Goal: Transaction & Acquisition: Purchase product/service

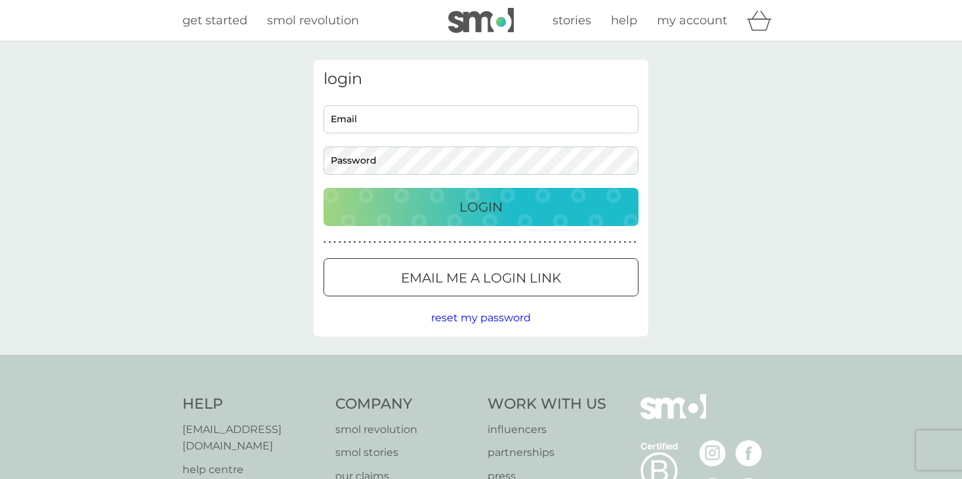
type input "billdowney@live.co.uk"
click at [477, 213] on p "Login" at bounding box center [480, 206] width 43 height 21
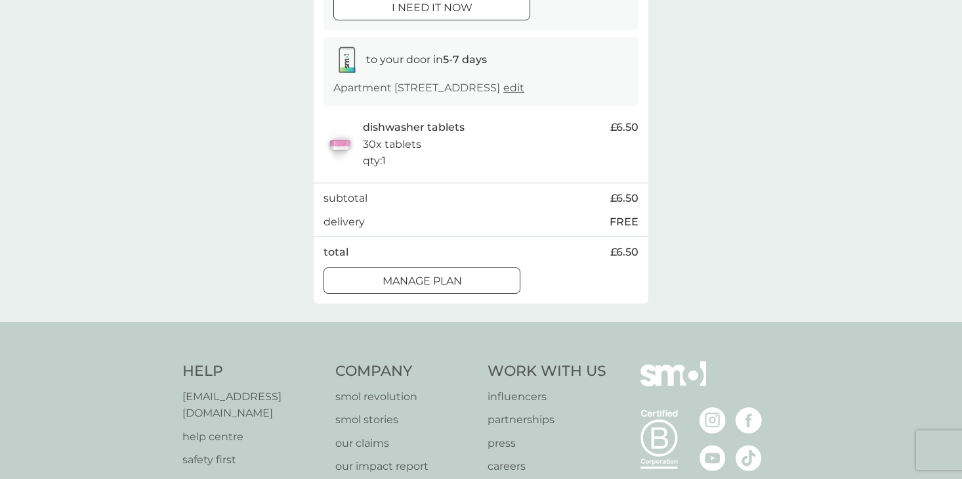
scroll to position [75, 0]
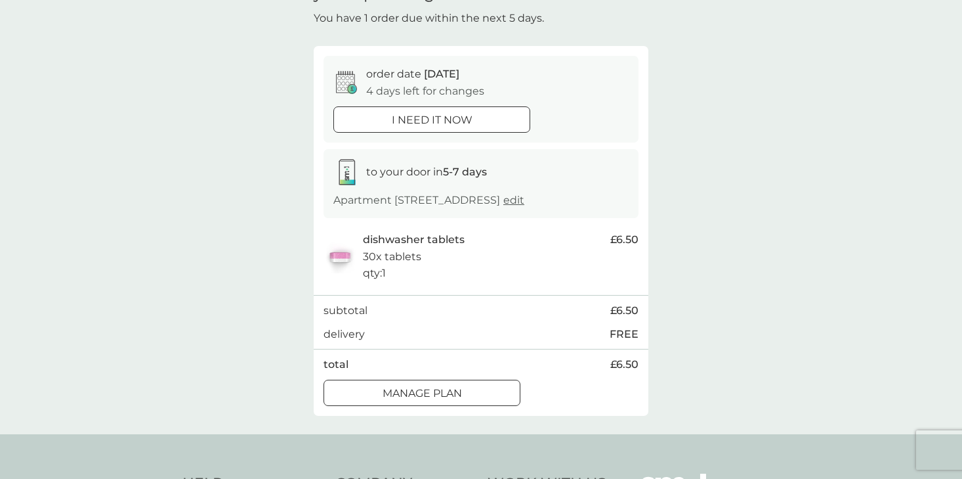
click at [443, 400] on div at bounding box center [421, 393] width 47 height 14
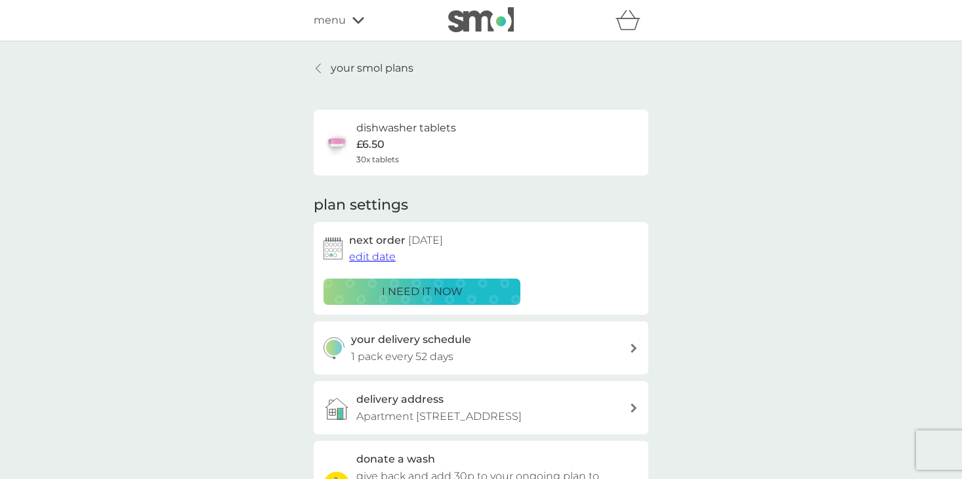
click at [362, 17] on icon at bounding box center [358, 20] width 12 height 7
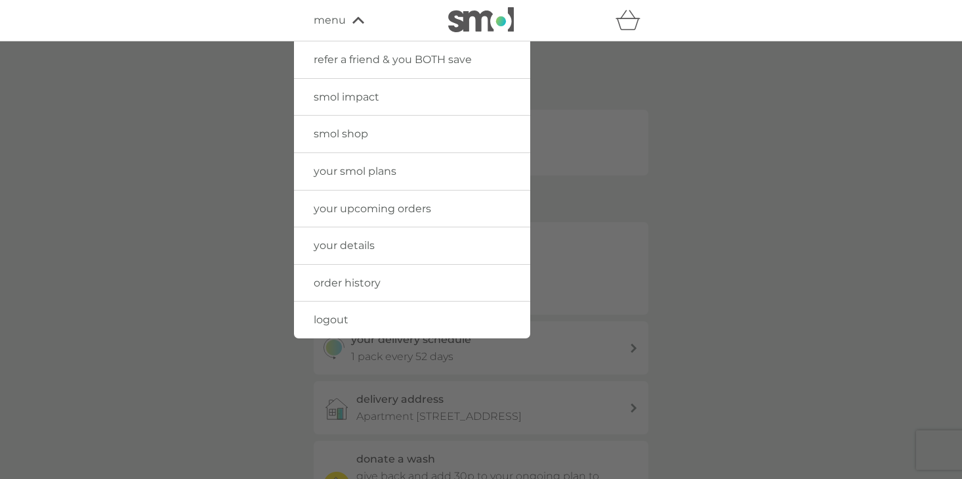
click at [359, 137] on span "smol shop" at bounding box center [341, 133] width 54 height 12
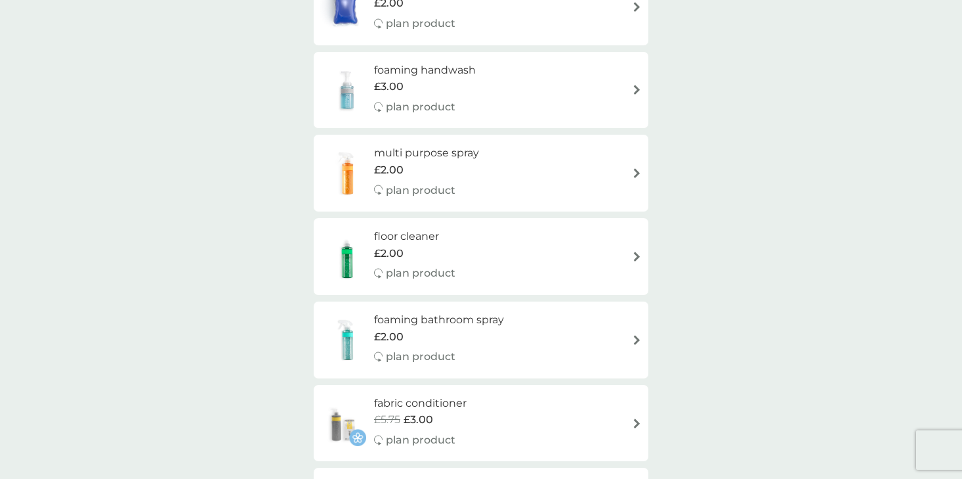
scroll to position [326, 0]
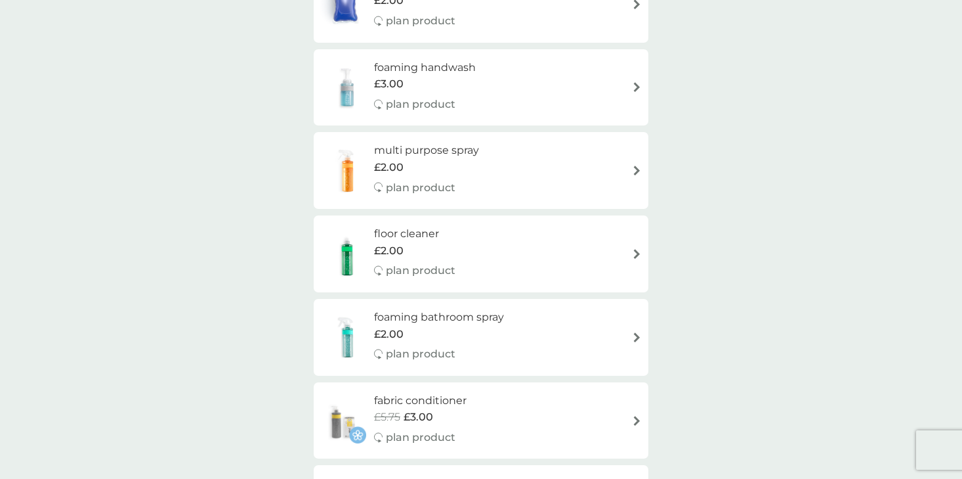
click at [542, 182] on div "multi purpose spray £2.00 plan product" at bounding box center [481, 170] width 322 height 57
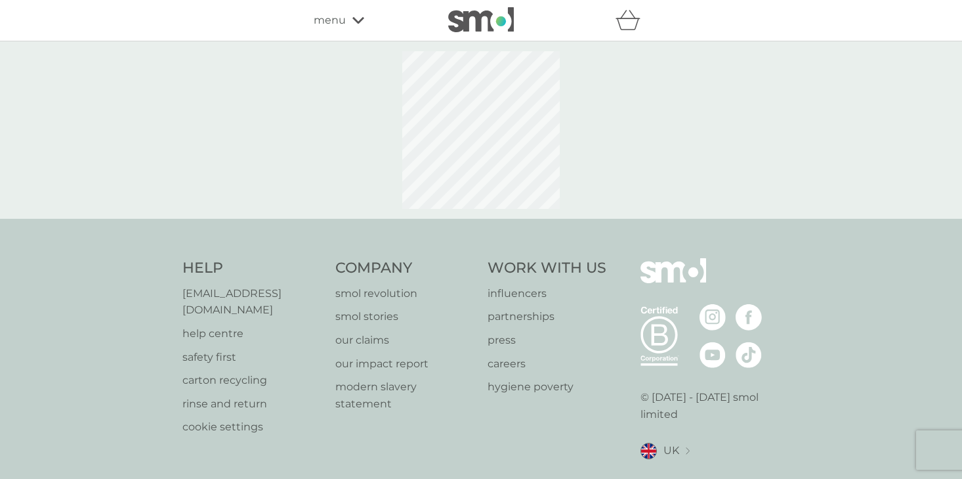
select select "112"
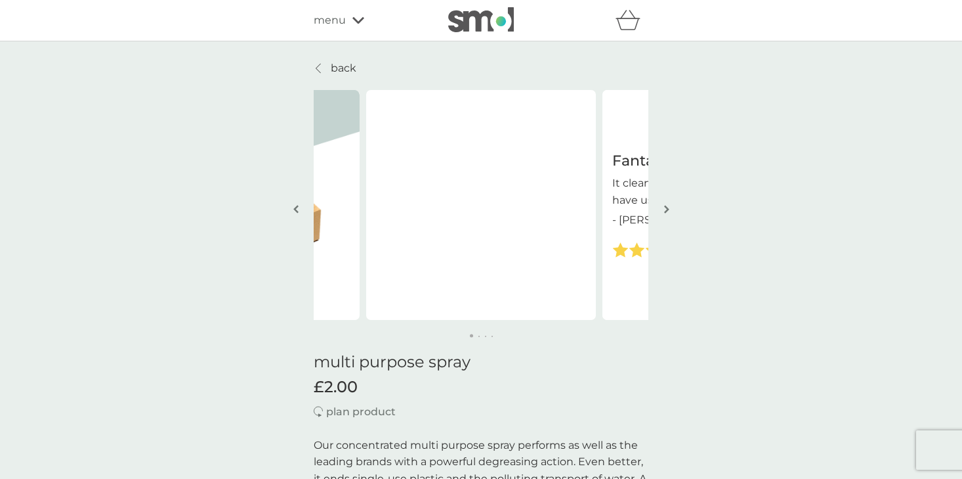
click at [670, 209] on button "button" at bounding box center [667, 210] width 10 height 66
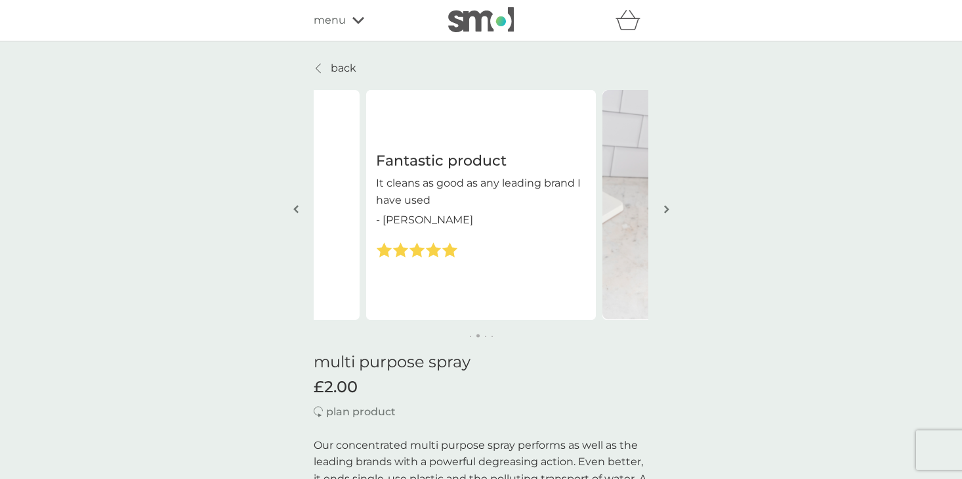
click at [670, 209] on button "button" at bounding box center [667, 210] width 10 height 66
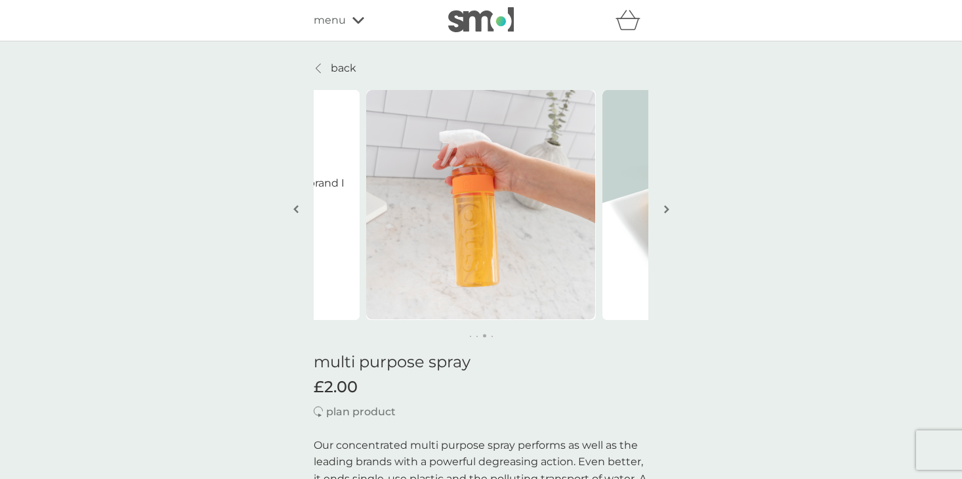
click at [670, 209] on button "button" at bounding box center [667, 210] width 10 height 66
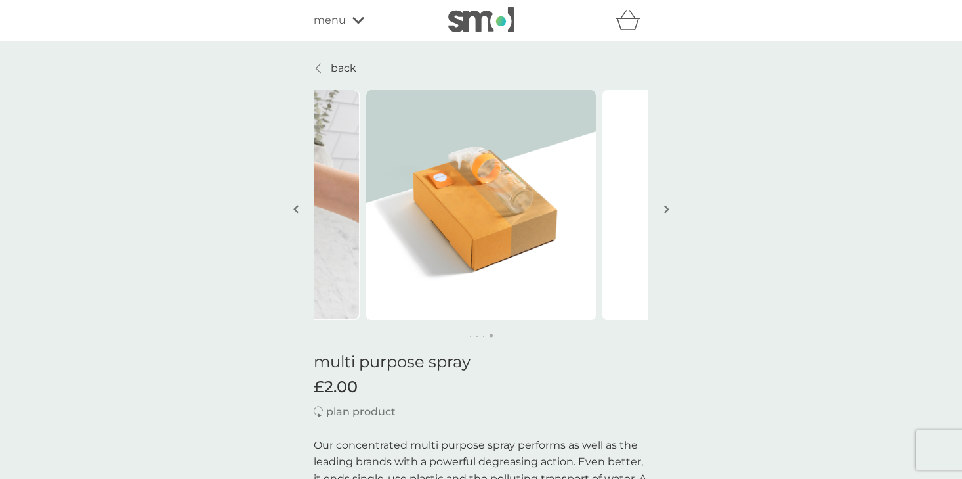
click at [670, 209] on button "button" at bounding box center [667, 210] width 10 height 66
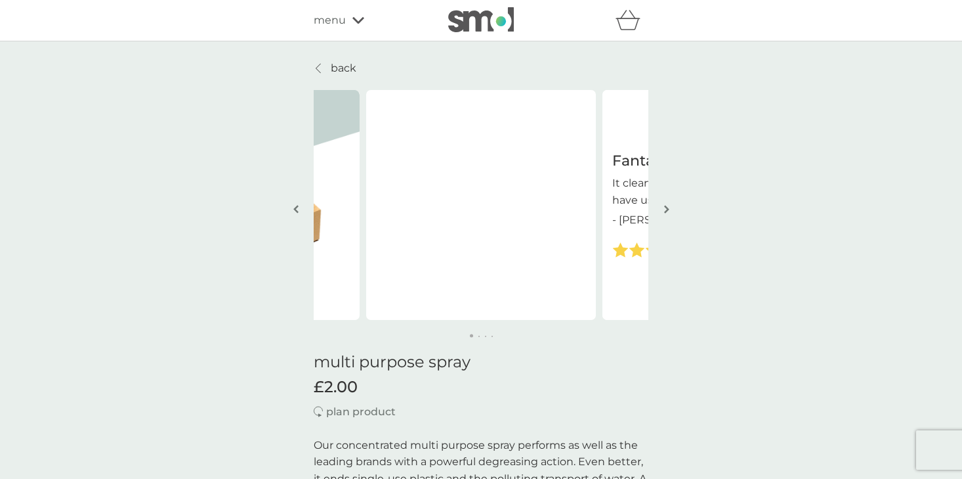
click at [670, 209] on button "button" at bounding box center [667, 210] width 10 height 66
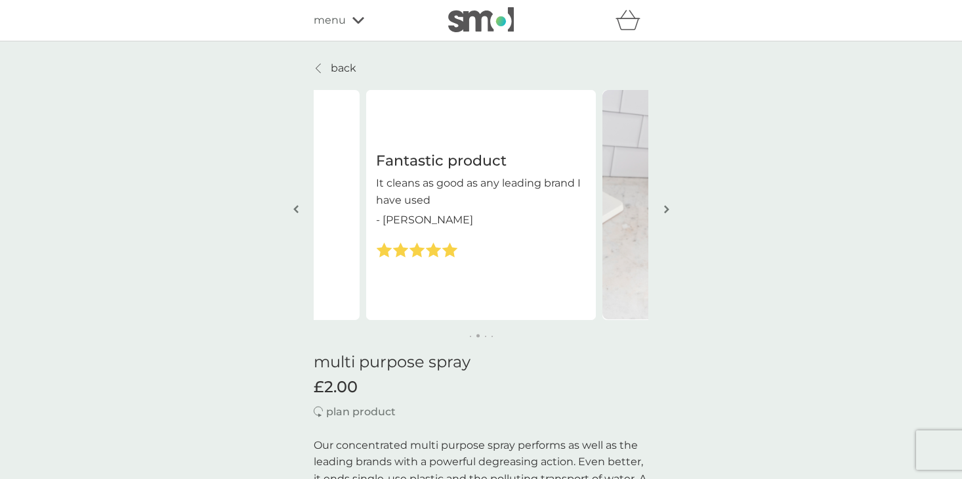
click at [670, 209] on button "button" at bounding box center [667, 210] width 10 height 66
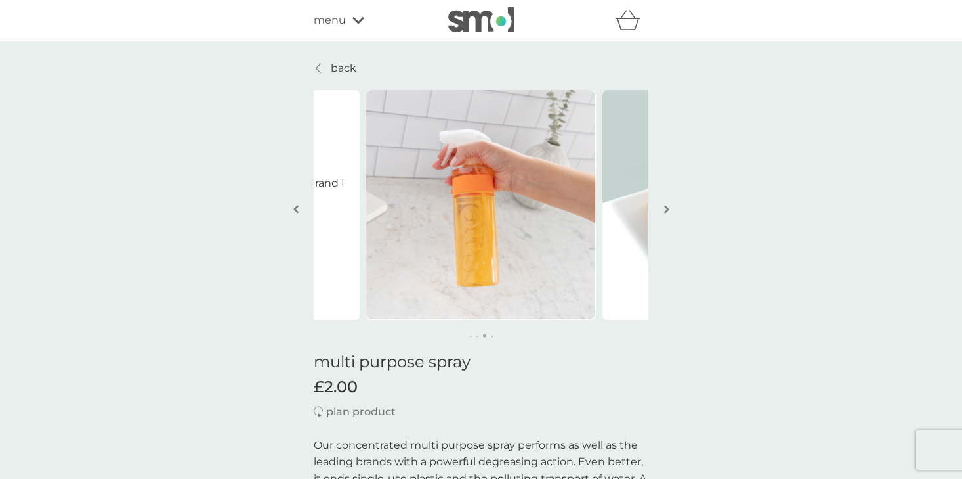
click at [670, 209] on button "button" at bounding box center [667, 210] width 10 height 66
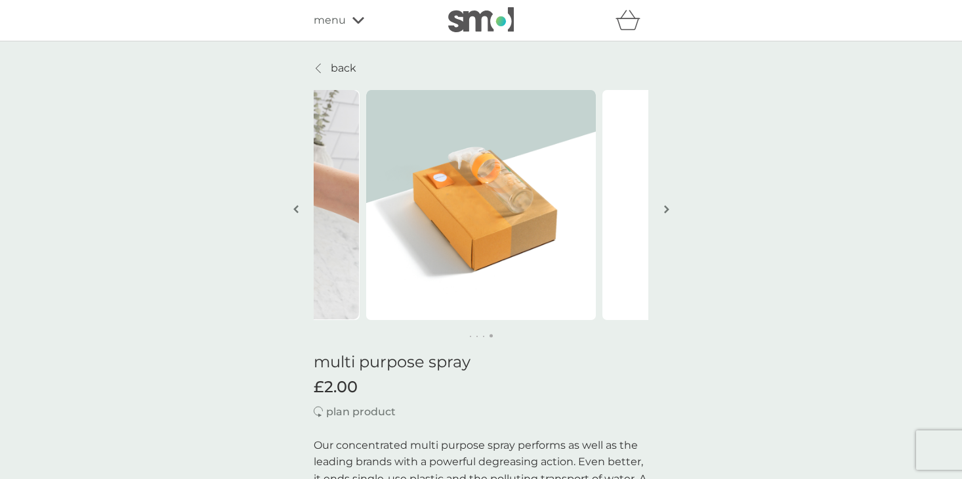
click at [670, 209] on button "button" at bounding box center [667, 210] width 10 height 66
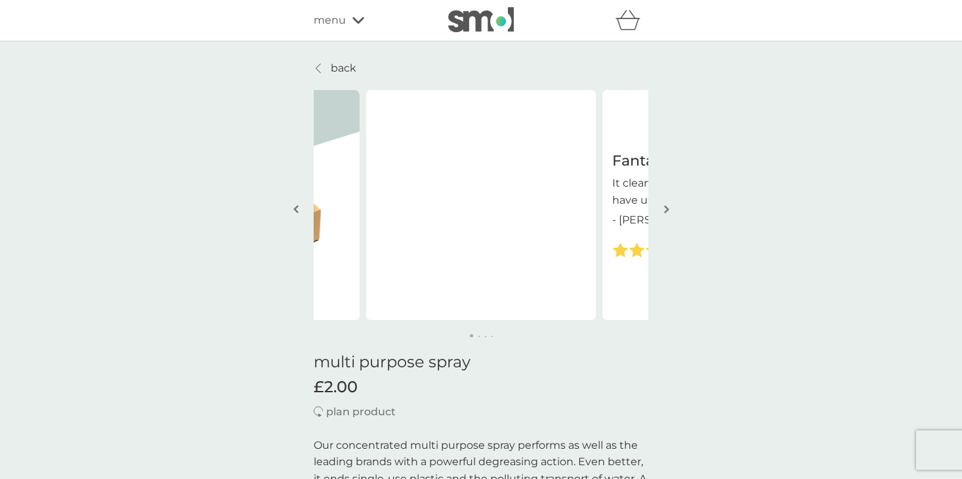
click at [670, 209] on button "button" at bounding box center [667, 210] width 10 height 66
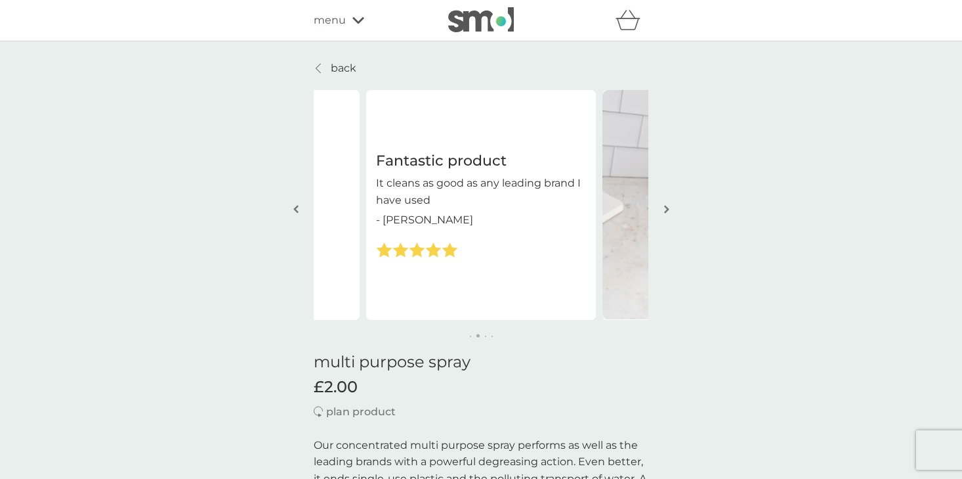
click at [670, 209] on button "button" at bounding box center [667, 210] width 10 height 66
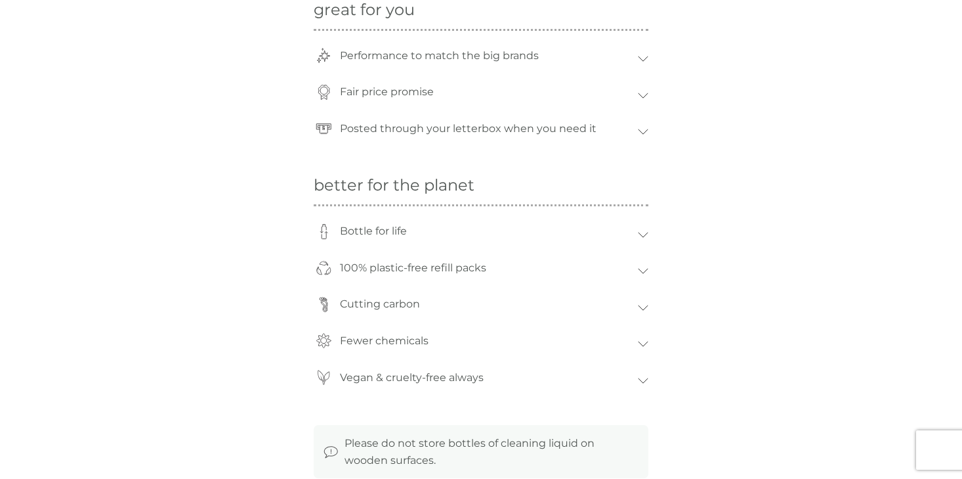
scroll to position [969, 0]
click at [647, 339] on div "Fewer chemicals" at bounding box center [481, 343] width 335 height 37
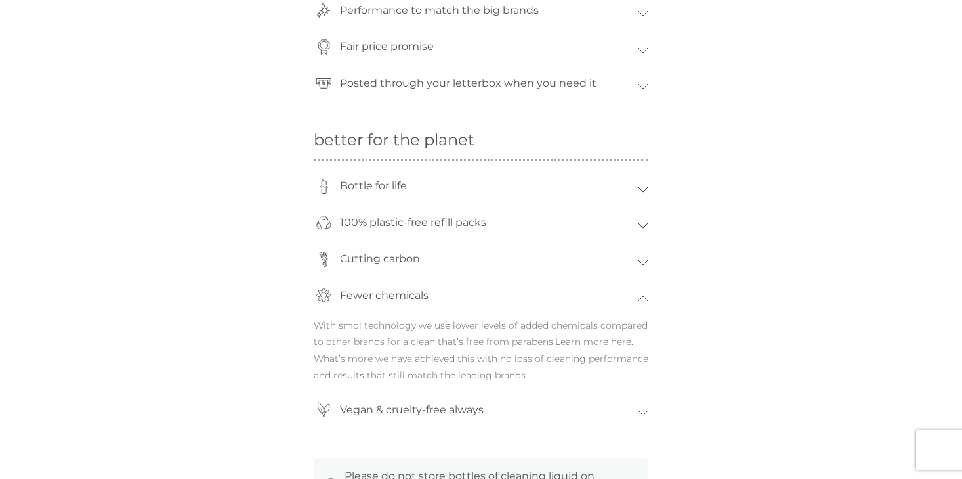
click at [643, 305] on div "Fewer chemicals" at bounding box center [481, 298] width 335 height 37
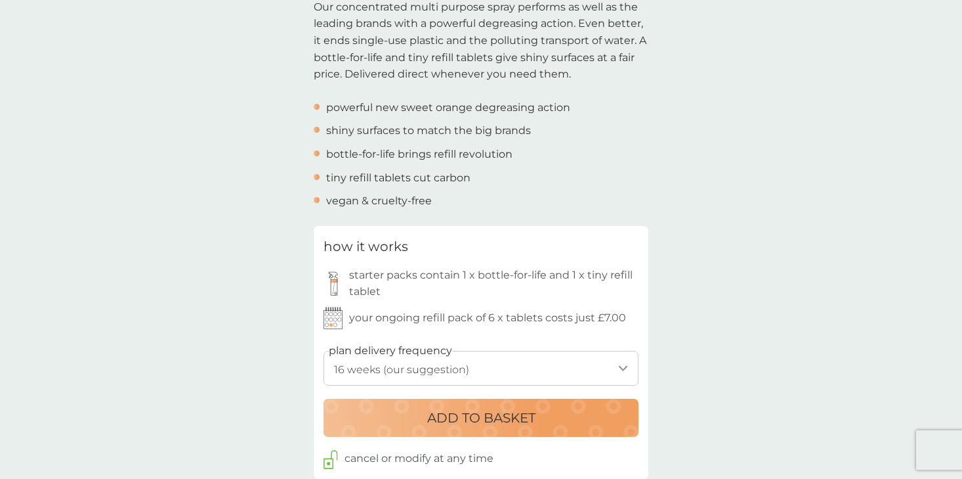
scroll to position [232, 0]
